Goal: Task Accomplishment & Management: Complete application form

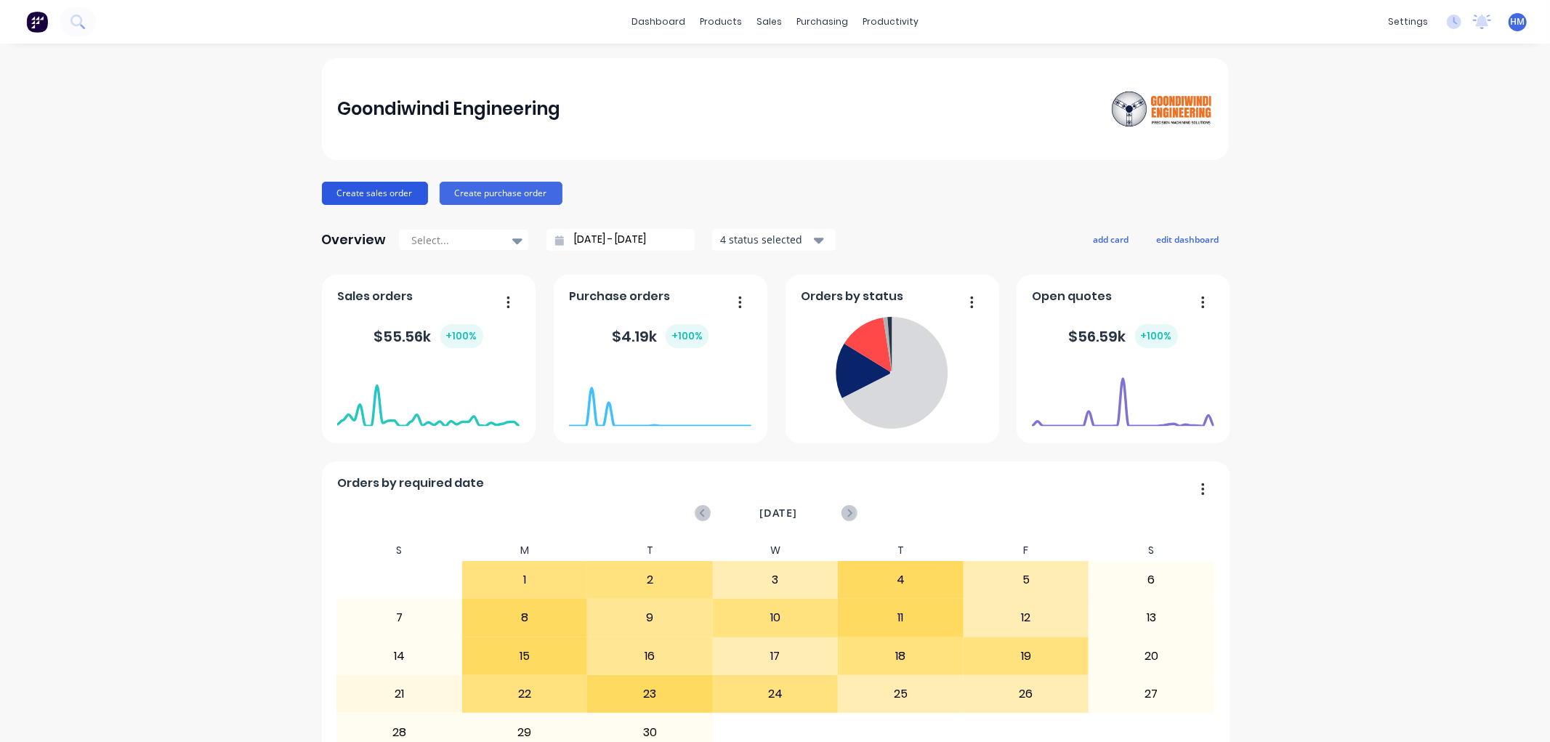
click at [364, 191] on button "Create sales order" at bounding box center [375, 193] width 106 height 23
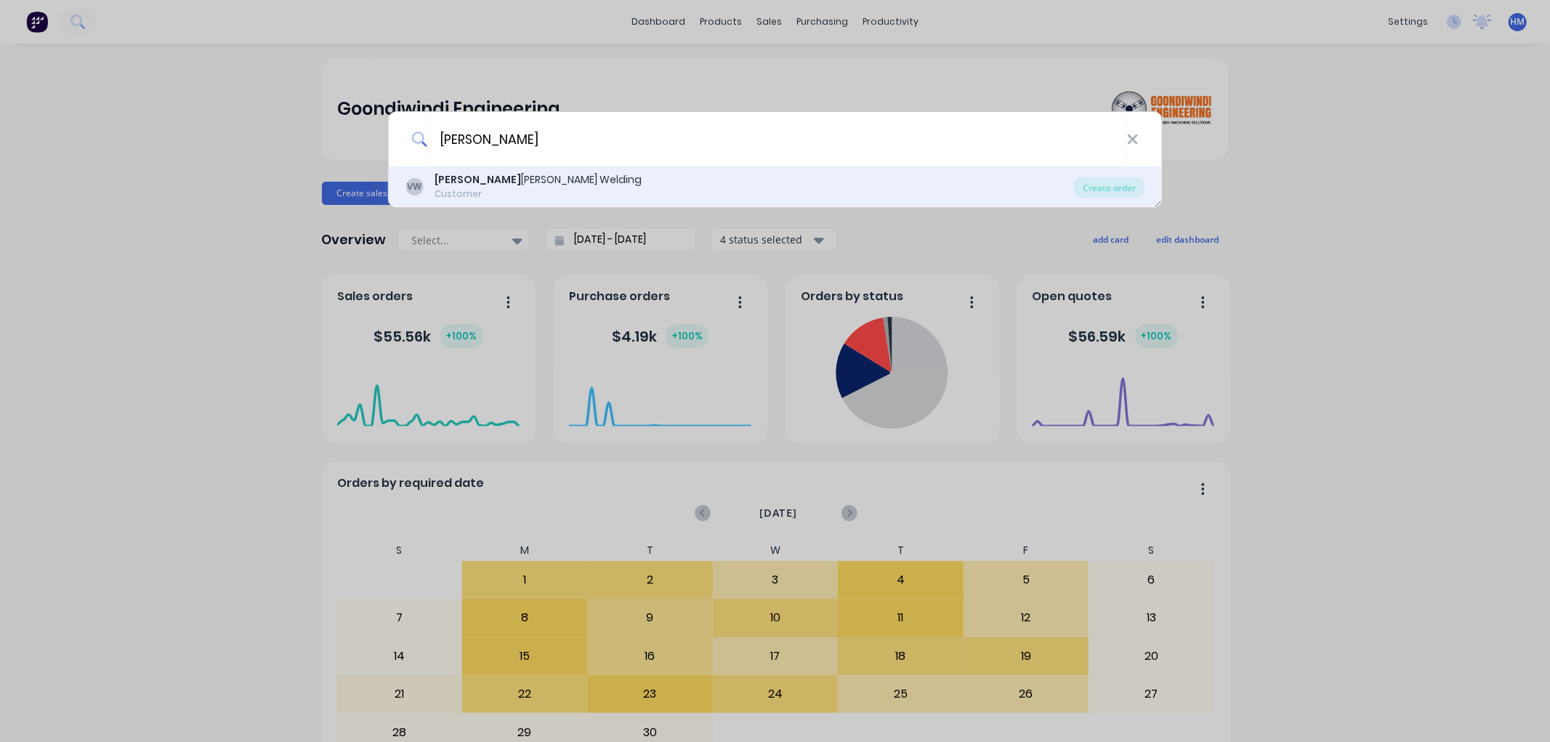
type input "[PERSON_NAME]"
click at [511, 180] on div "[PERSON_NAME] [PERSON_NAME] Welding" at bounding box center [538, 179] width 207 height 15
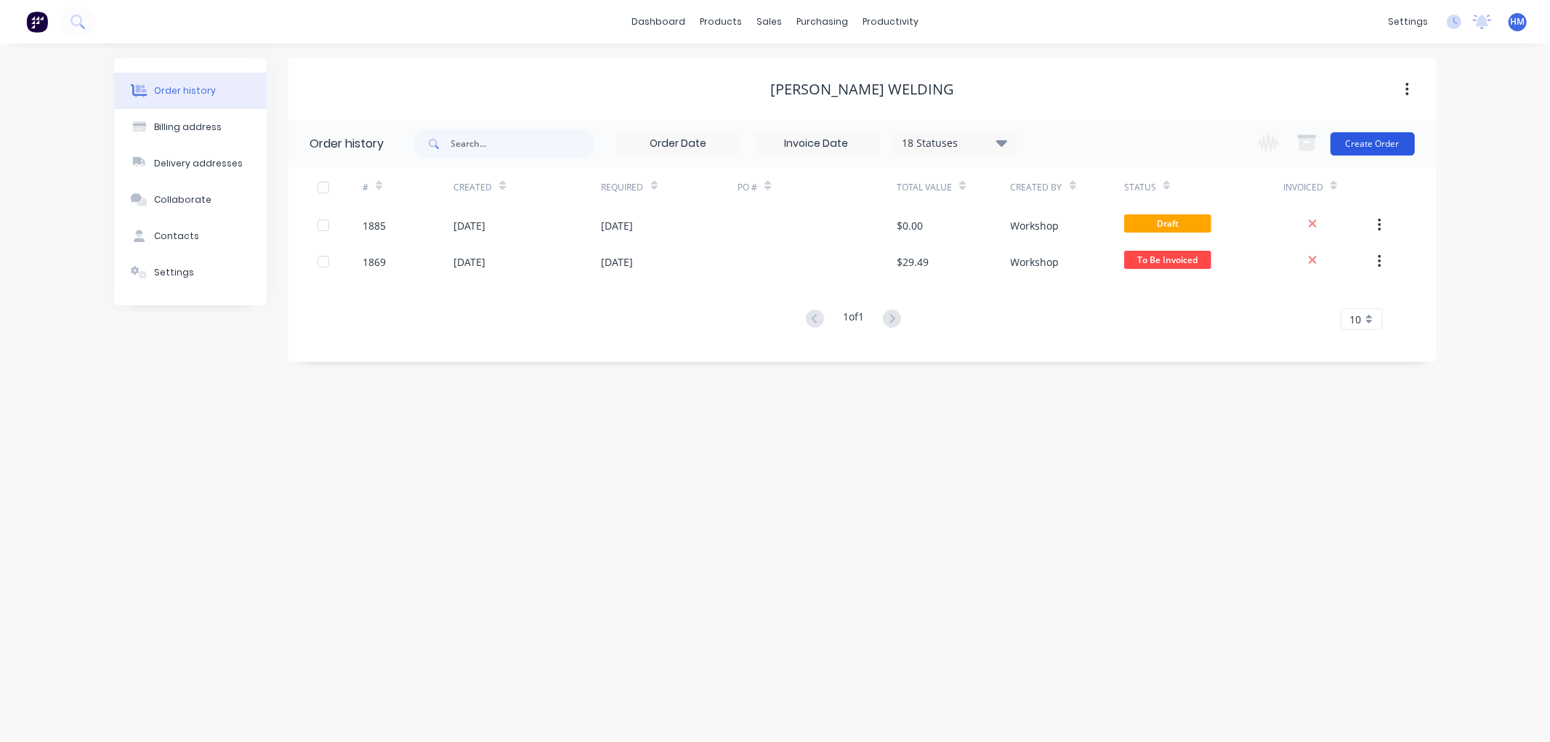
click at [1401, 141] on button "Create Order" at bounding box center [1373, 143] width 84 height 23
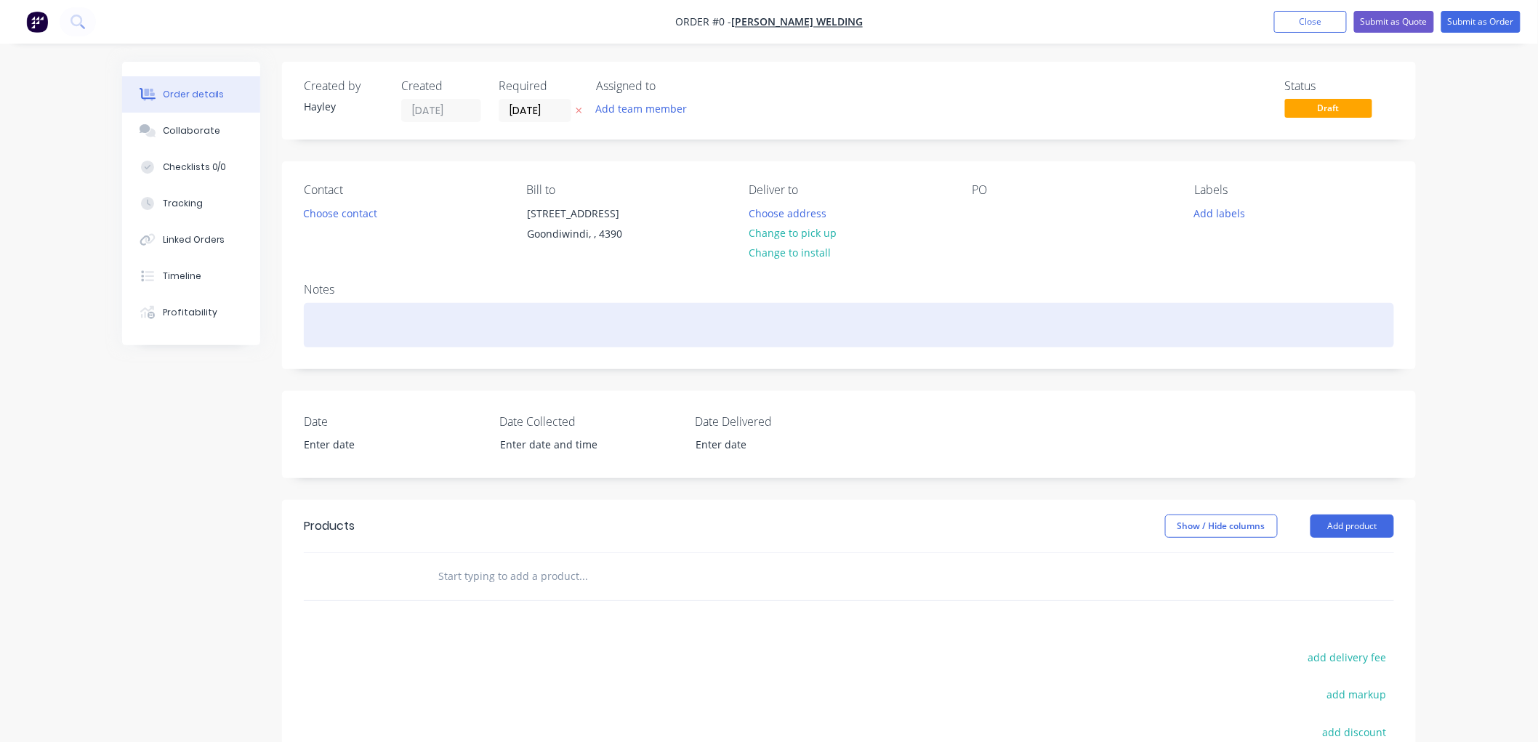
click at [362, 337] on div at bounding box center [849, 325] width 1090 height 44
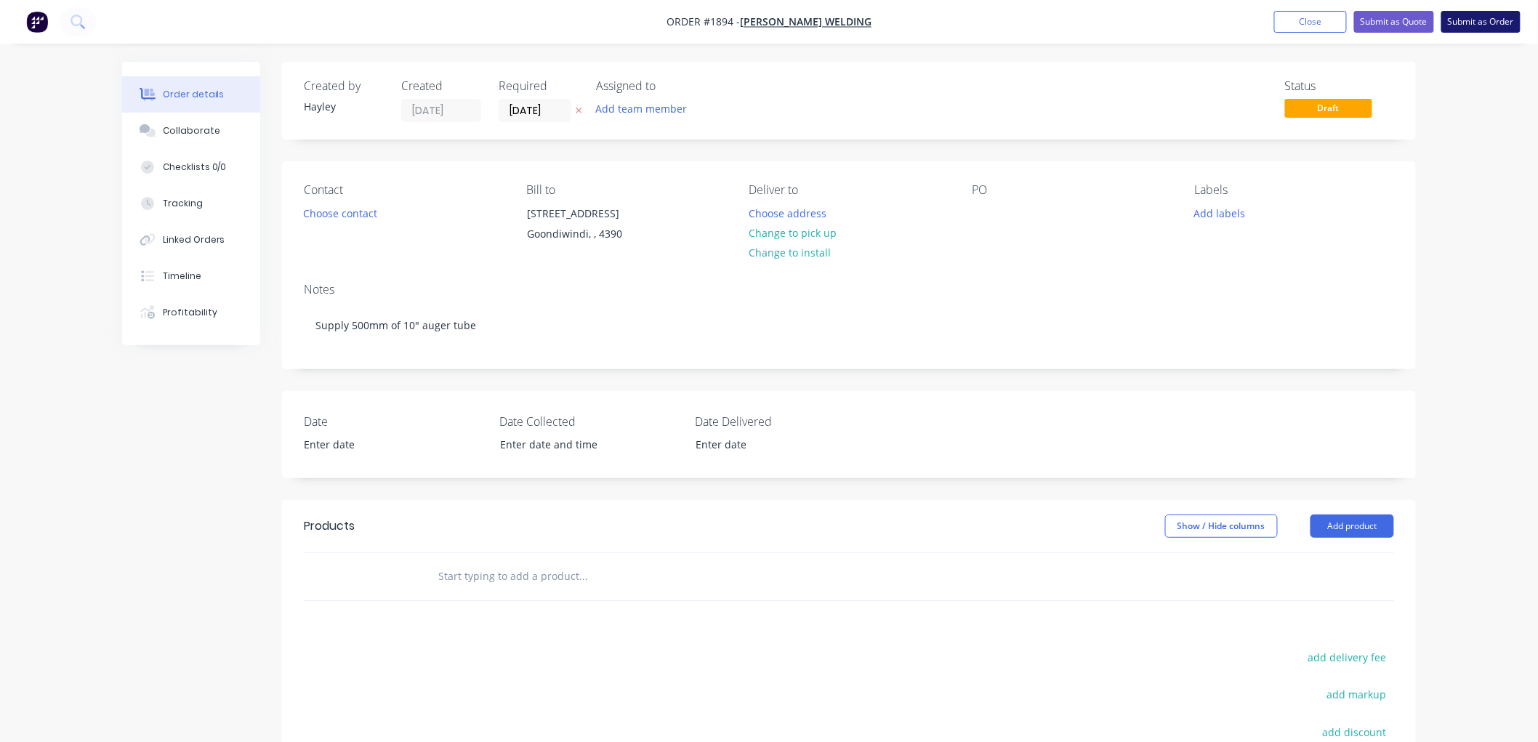
click at [1484, 23] on button "Submit as Order" at bounding box center [1480, 22] width 79 height 22
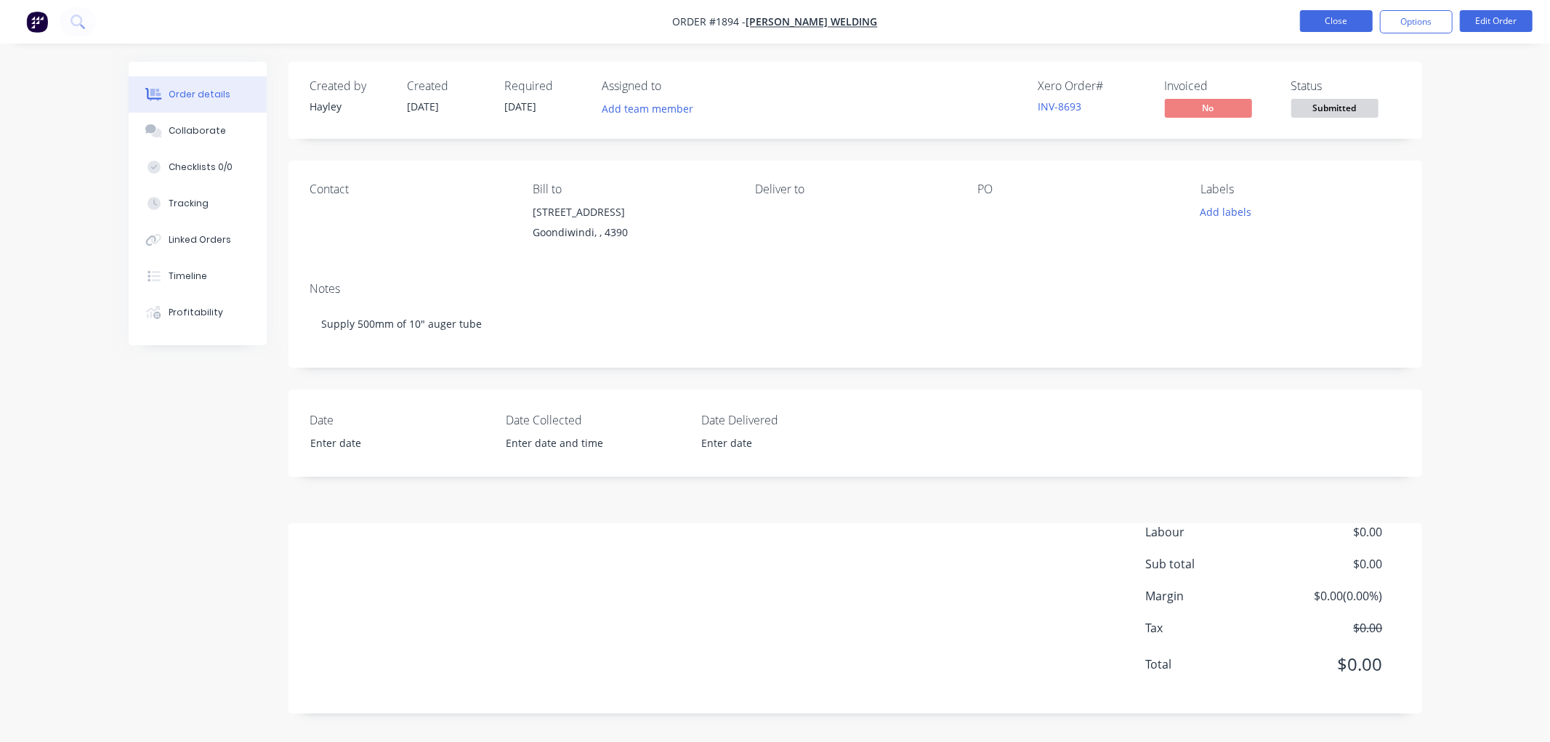
click at [1343, 18] on button "Close" at bounding box center [1336, 21] width 73 height 22
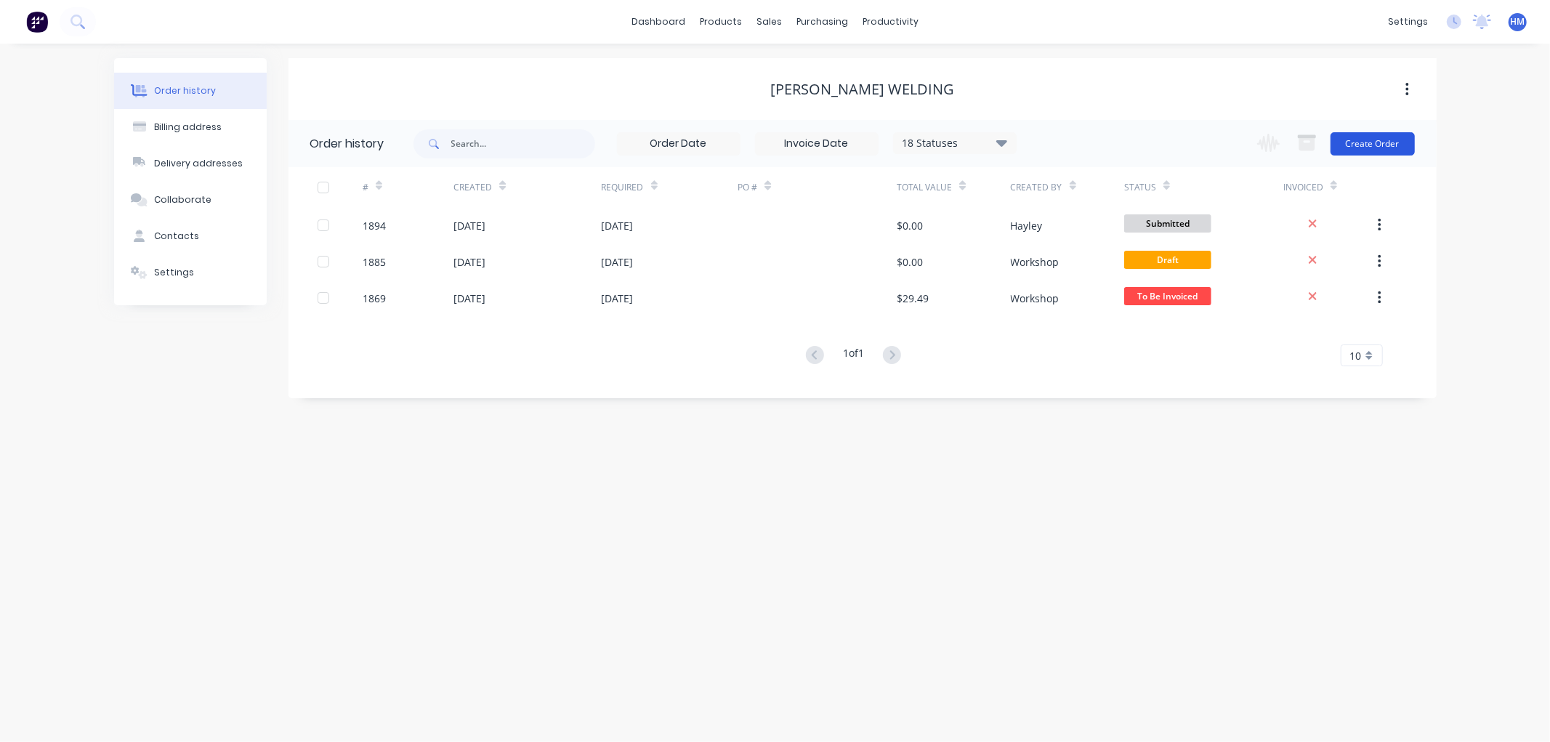
click at [1361, 137] on button "Create Order" at bounding box center [1373, 143] width 84 height 23
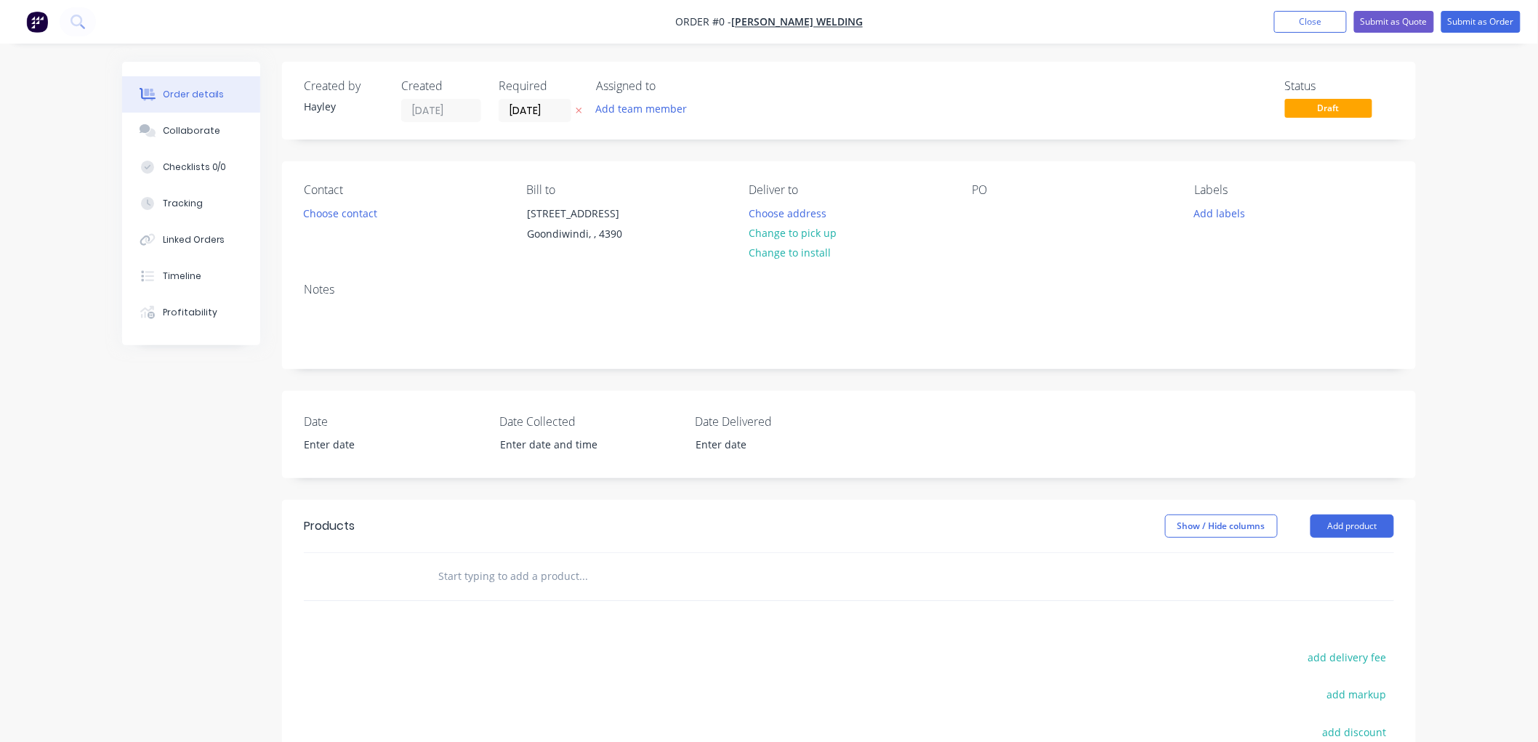
click at [503, 569] on input "text" at bounding box center [583, 576] width 291 height 29
click at [1329, 29] on button "Close" at bounding box center [1310, 22] width 73 height 22
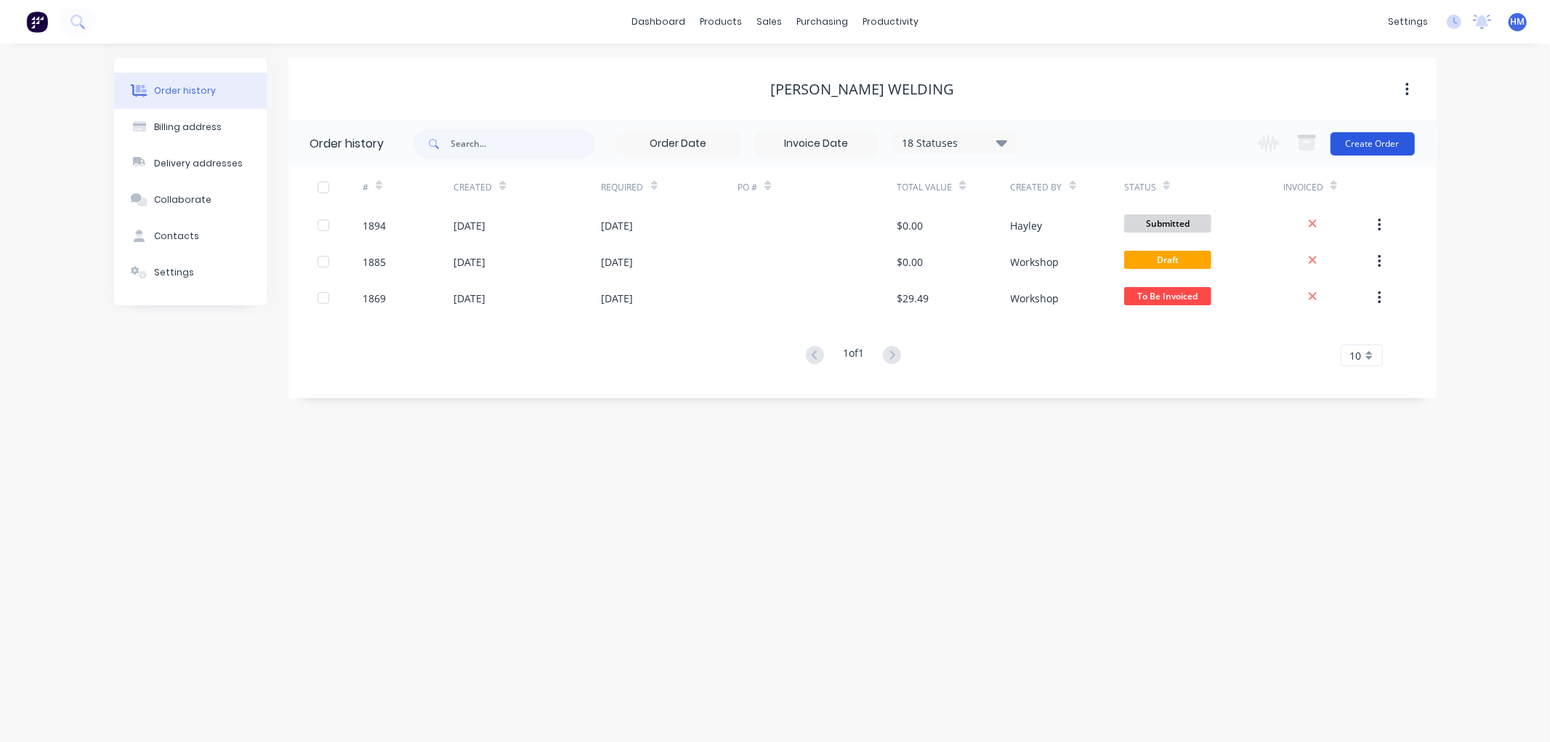
click at [1358, 149] on button "Create Order" at bounding box center [1373, 143] width 84 height 23
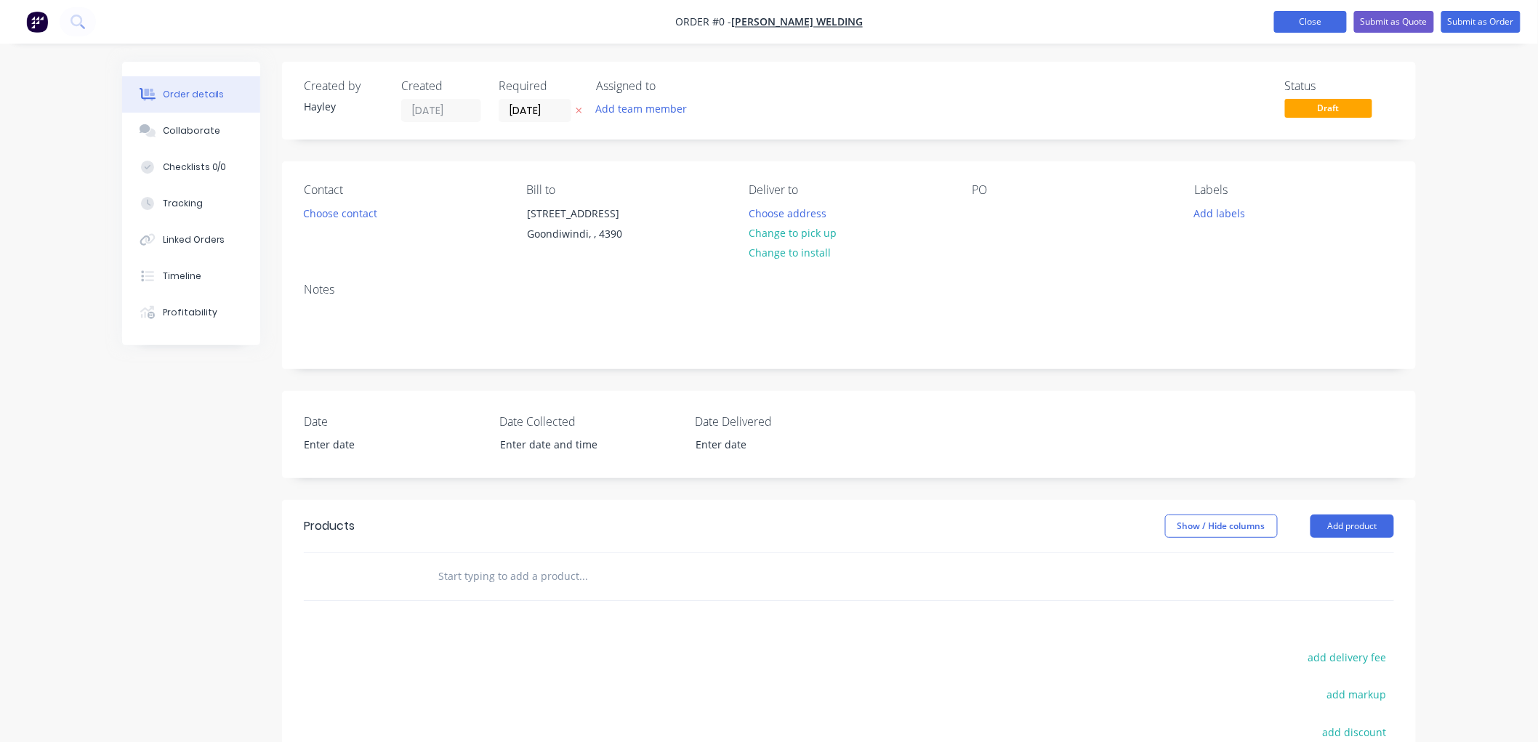
drag, startPoint x: 1282, startPoint y: 24, endPoint x: 1287, endPoint y: 31, distance: 8.3
click at [1287, 31] on button "Close" at bounding box center [1310, 22] width 73 height 22
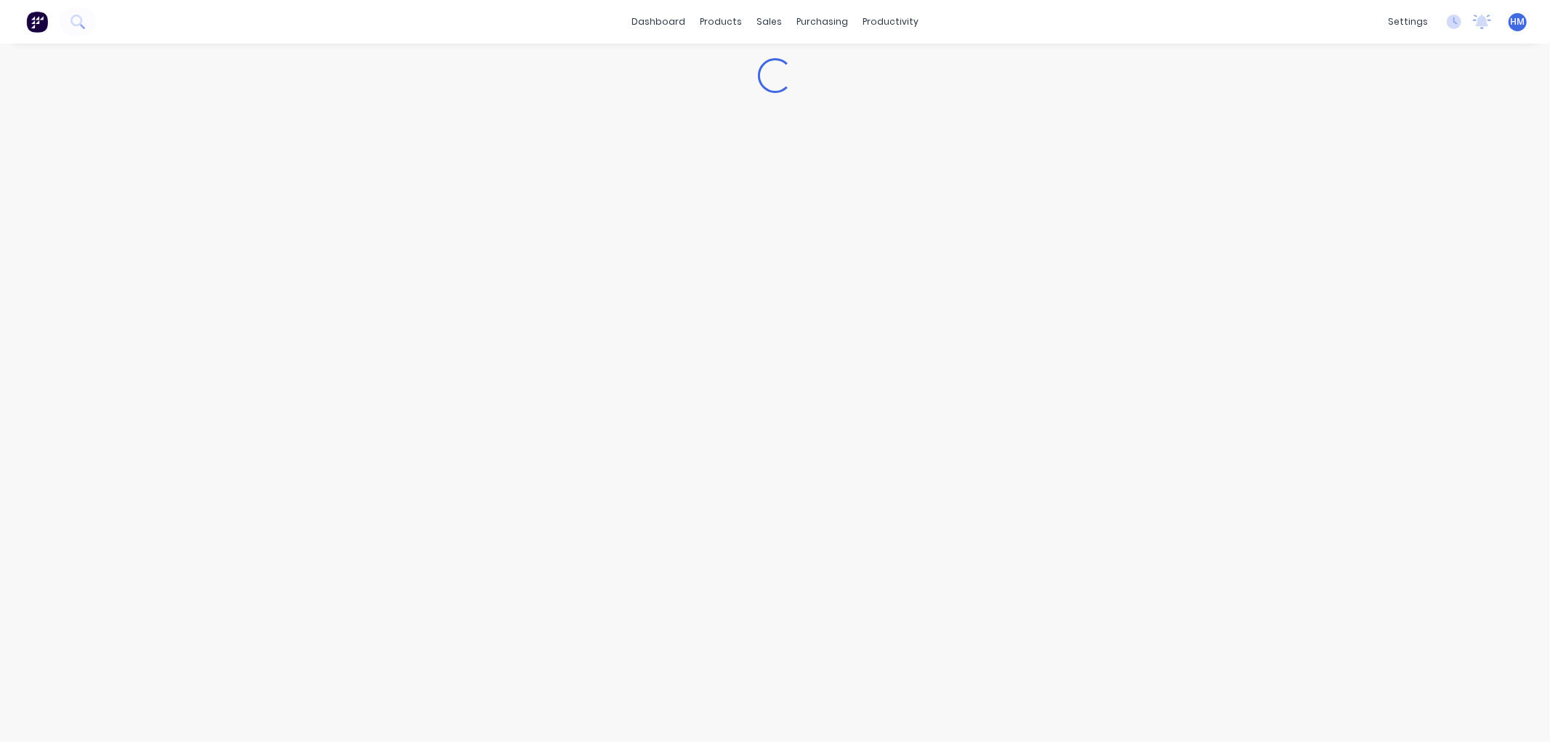
click at [1295, 31] on div "dashboard products sales purchasing productivity dashboard products Product Cat…" at bounding box center [775, 22] width 1550 height 44
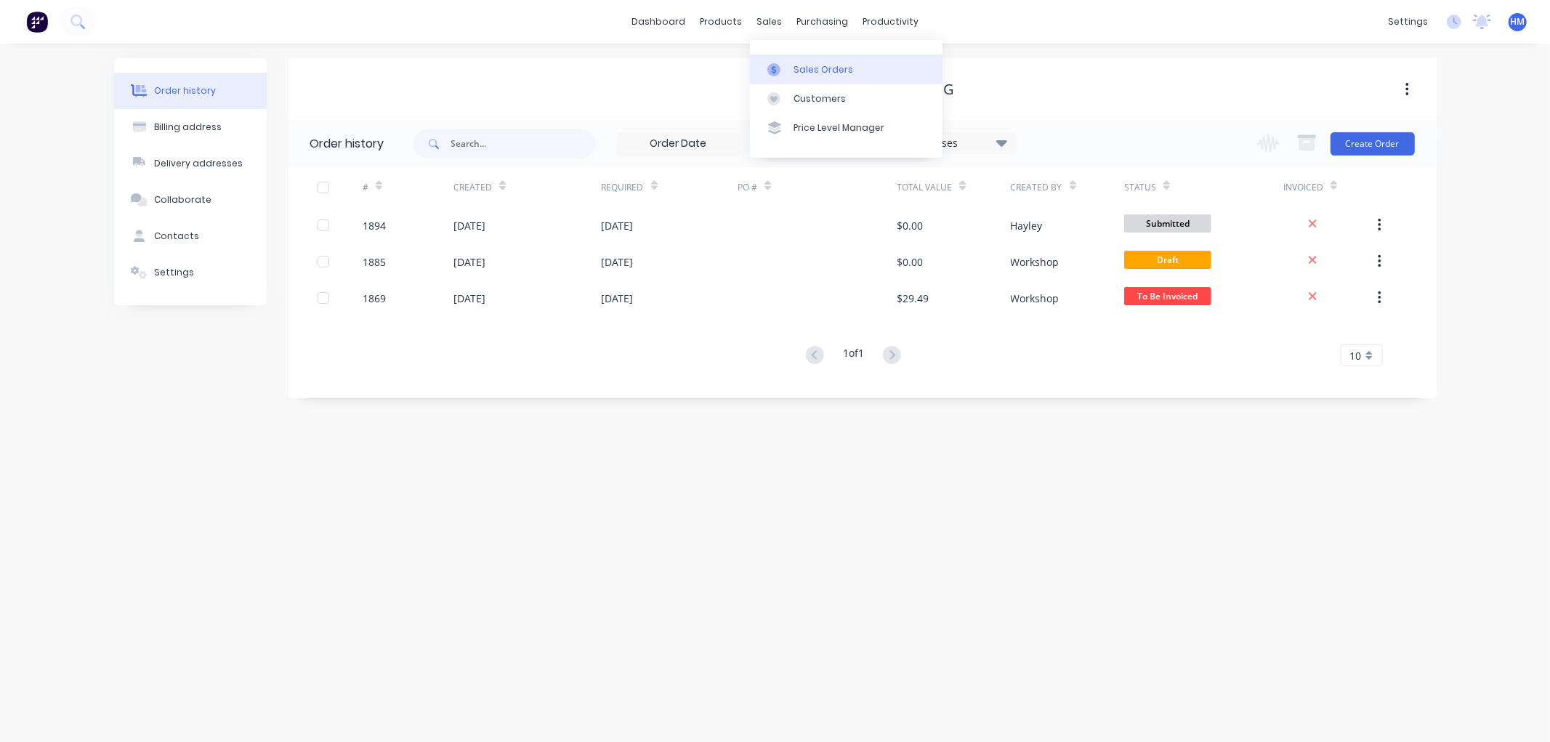
click at [792, 63] on link "Sales Orders" at bounding box center [846, 69] width 193 height 29
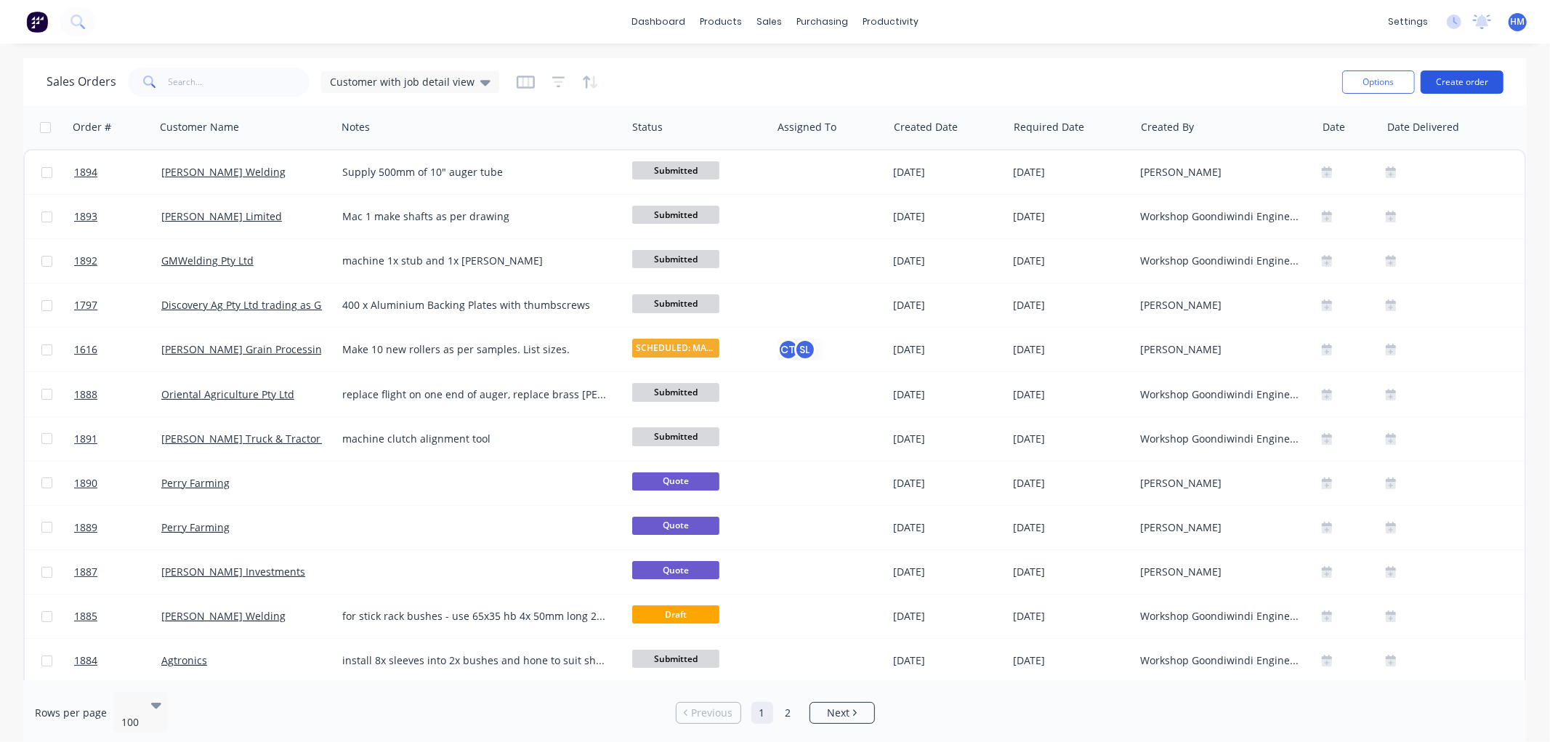
click at [1441, 89] on button "Create order" at bounding box center [1462, 81] width 83 height 23
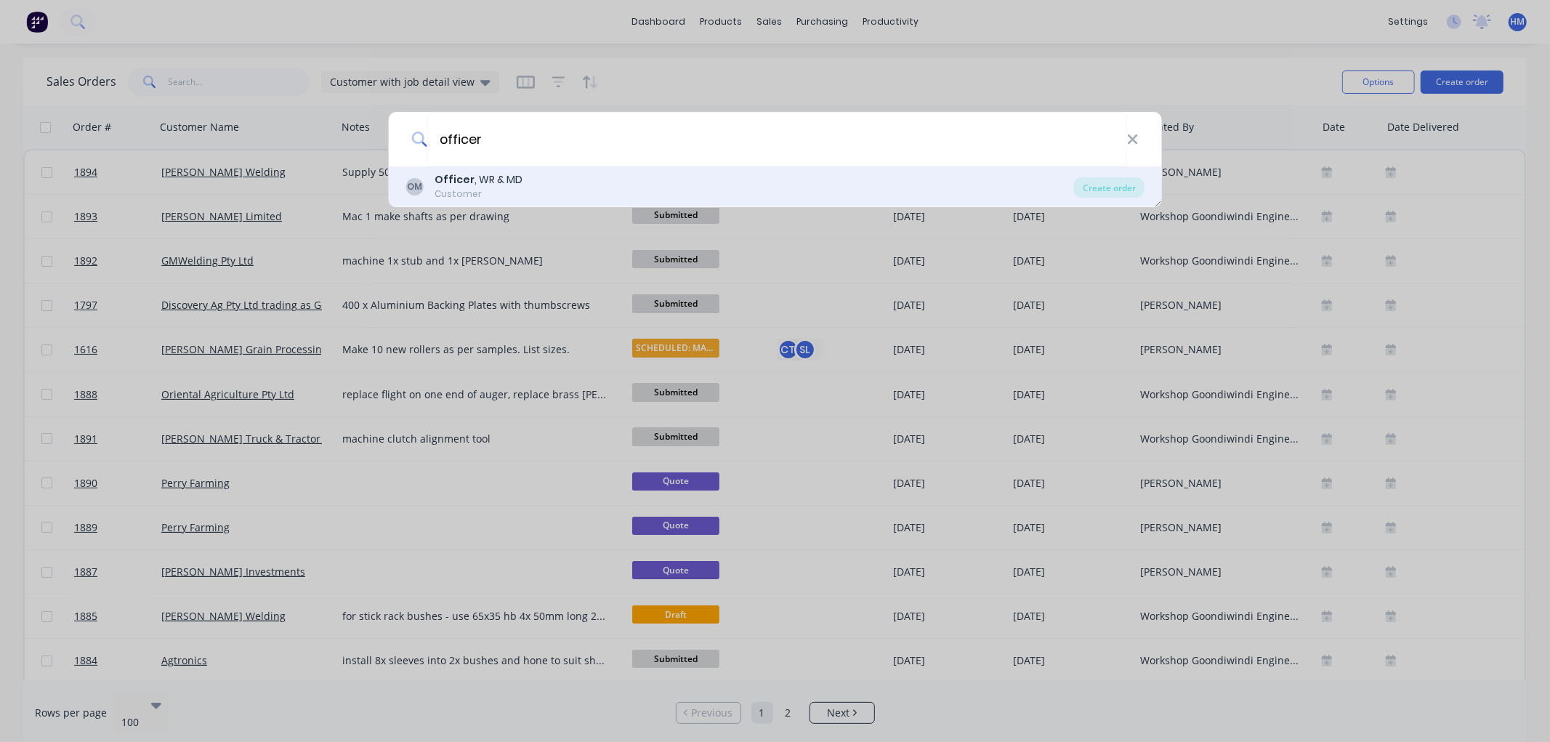
type input "officer"
click at [475, 182] on div "Officer , WR & MD" at bounding box center [479, 179] width 88 height 15
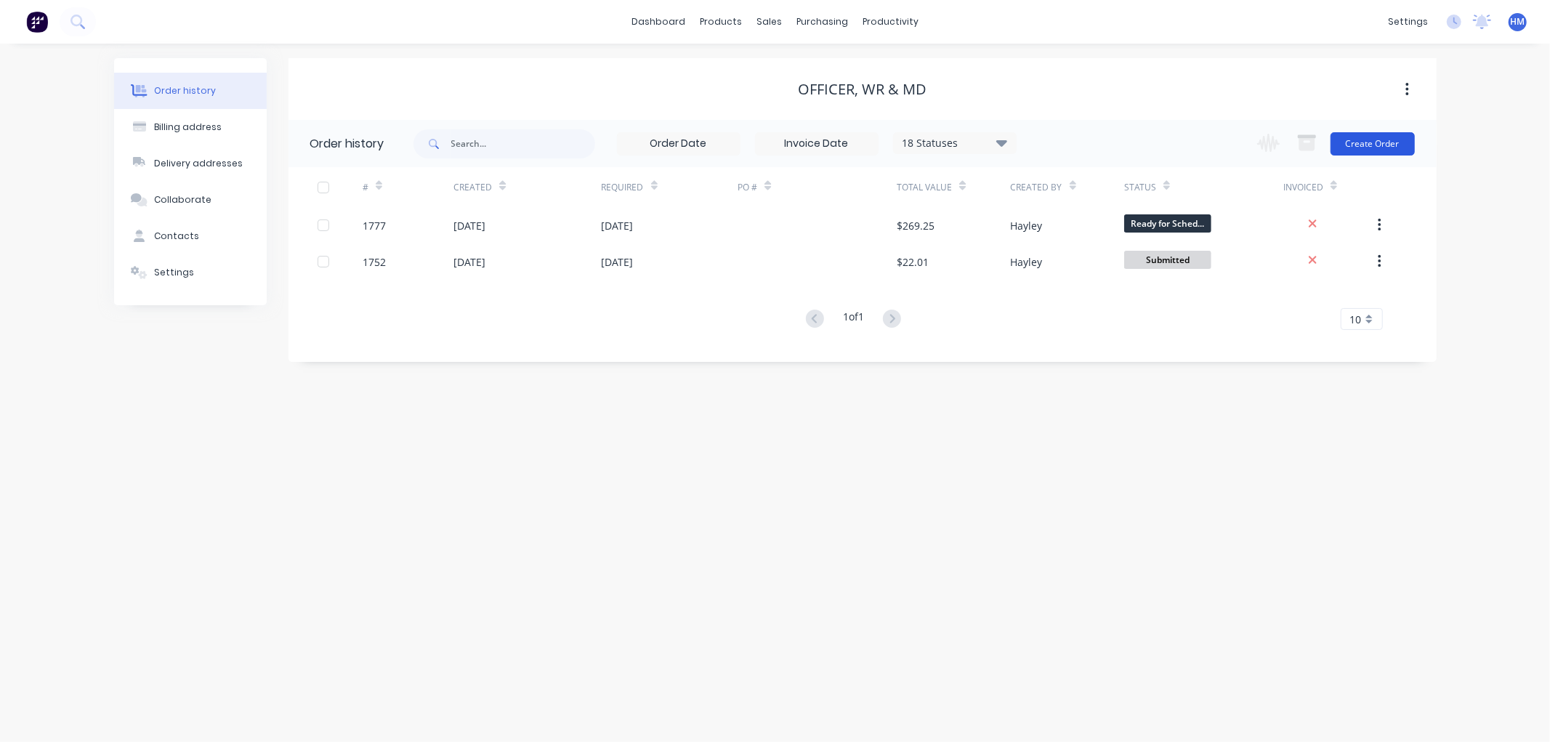
click at [1358, 154] on button "Create Order" at bounding box center [1373, 143] width 84 height 23
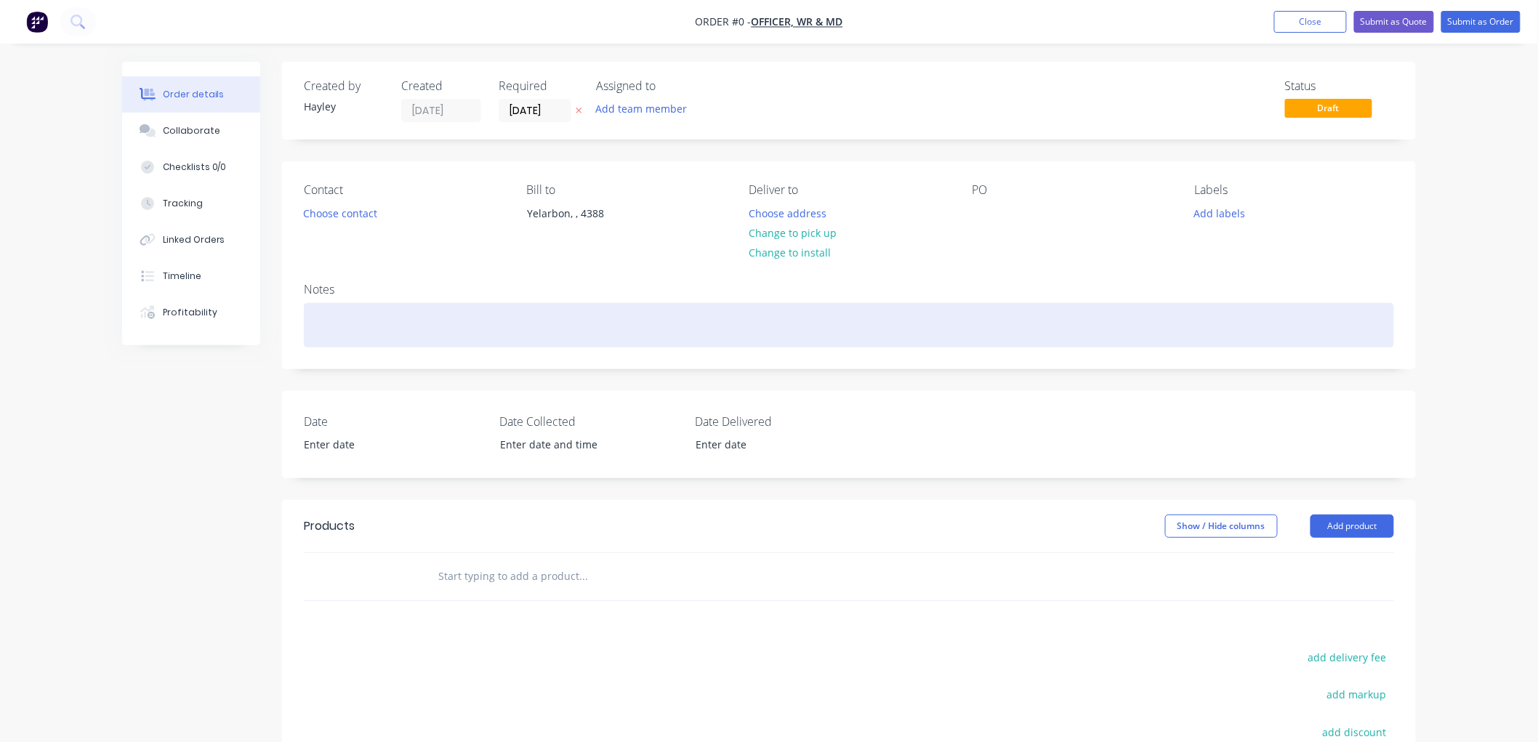
click at [368, 321] on div at bounding box center [849, 325] width 1090 height 44
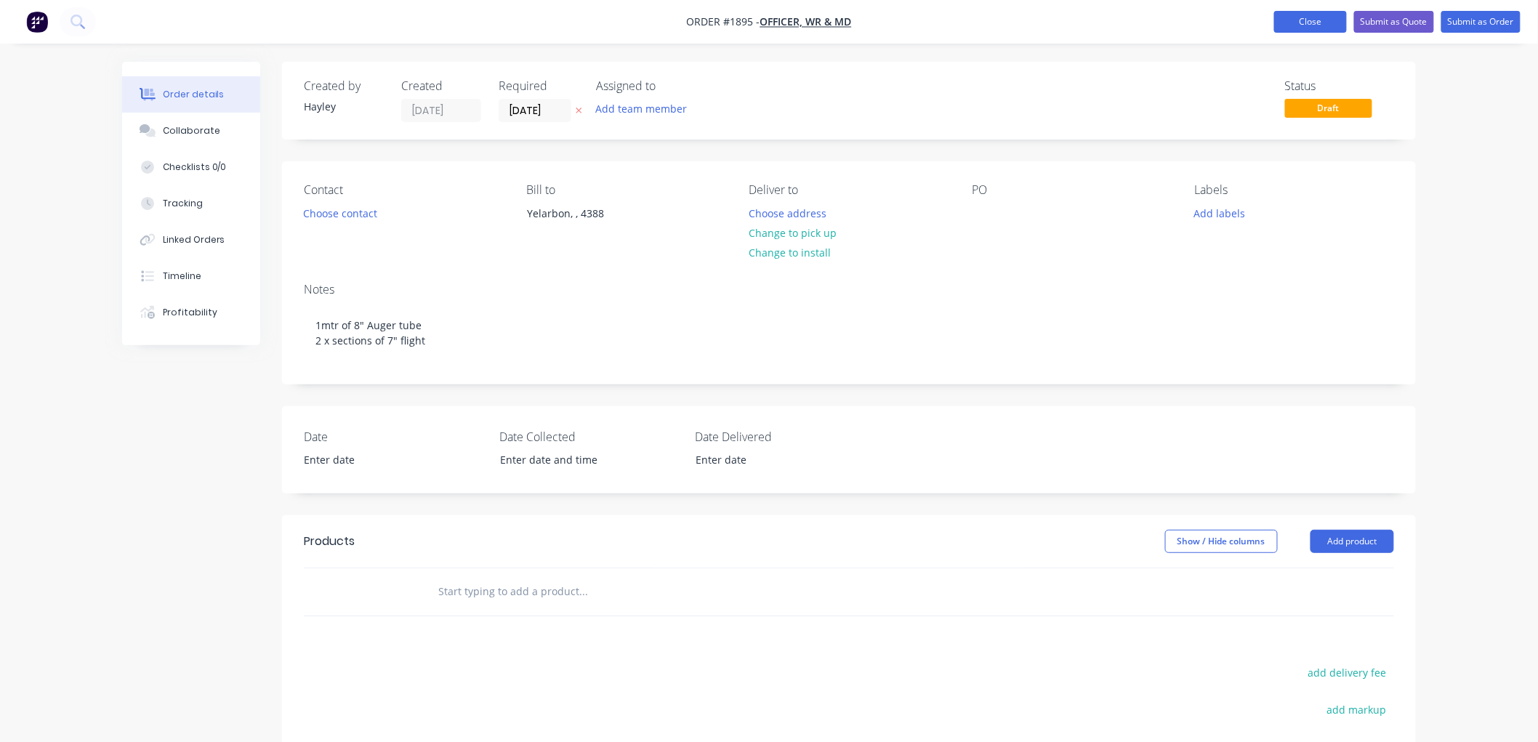
click at [1297, 18] on button "Close" at bounding box center [1310, 22] width 73 height 22
